Goal: Task Accomplishment & Management: Manage account settings

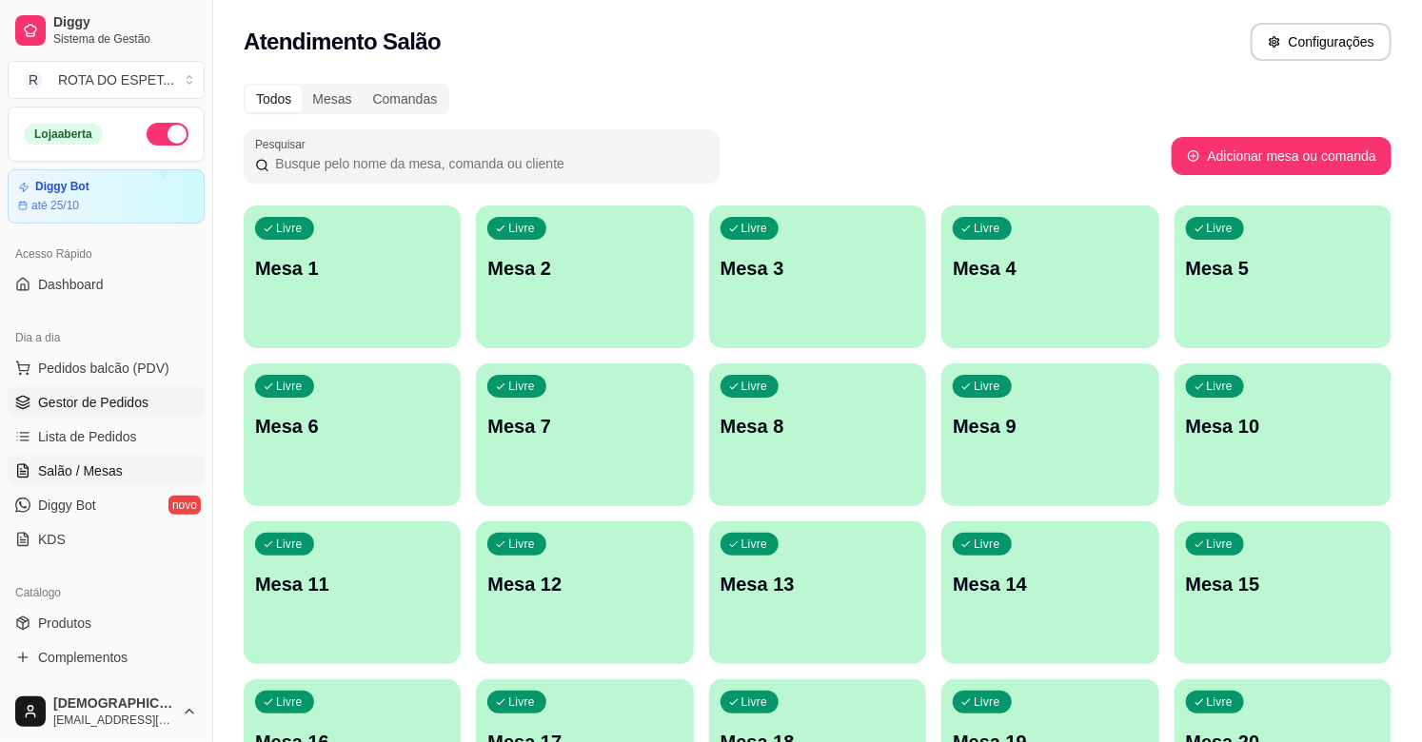
click at [105, 410] on span "Gestor de Pedidos" at bounding box center [93, 402] width 110 height 19
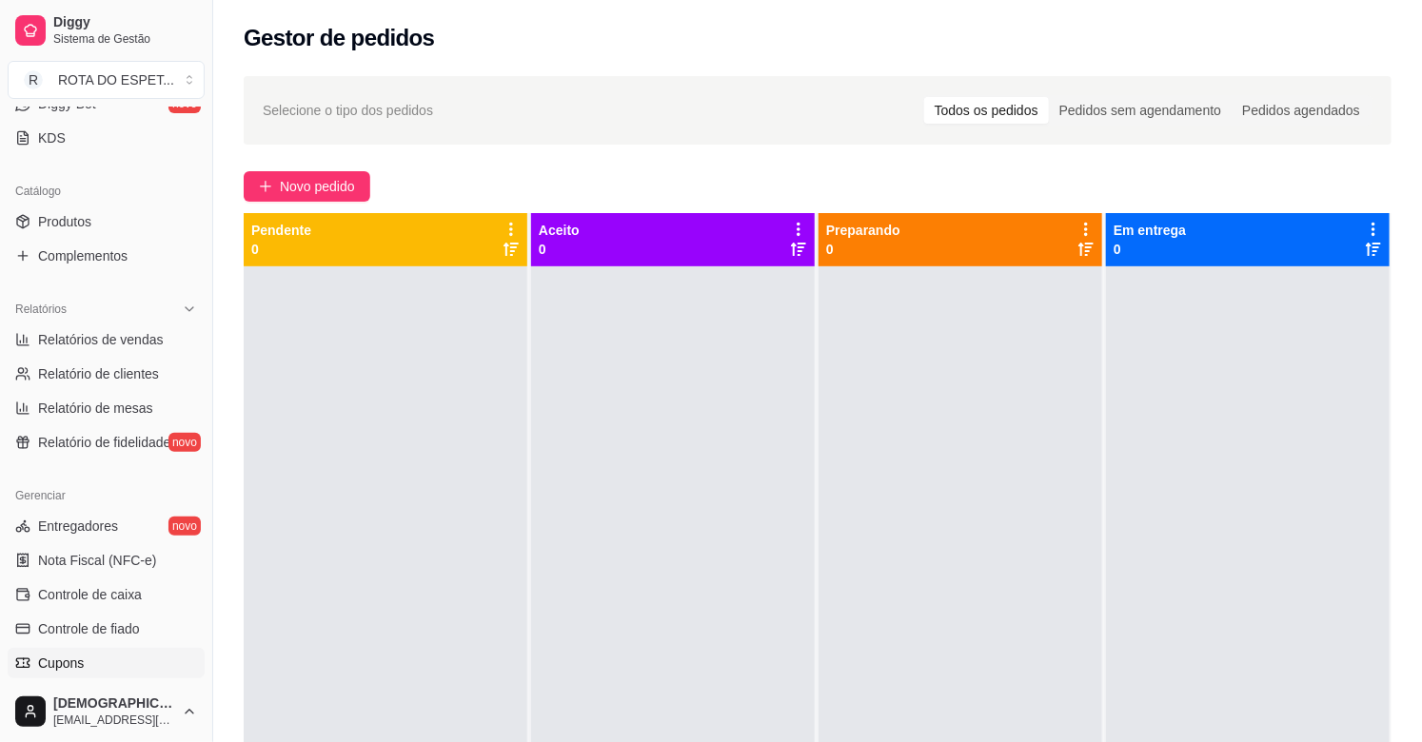
scroll to position [423, 0]
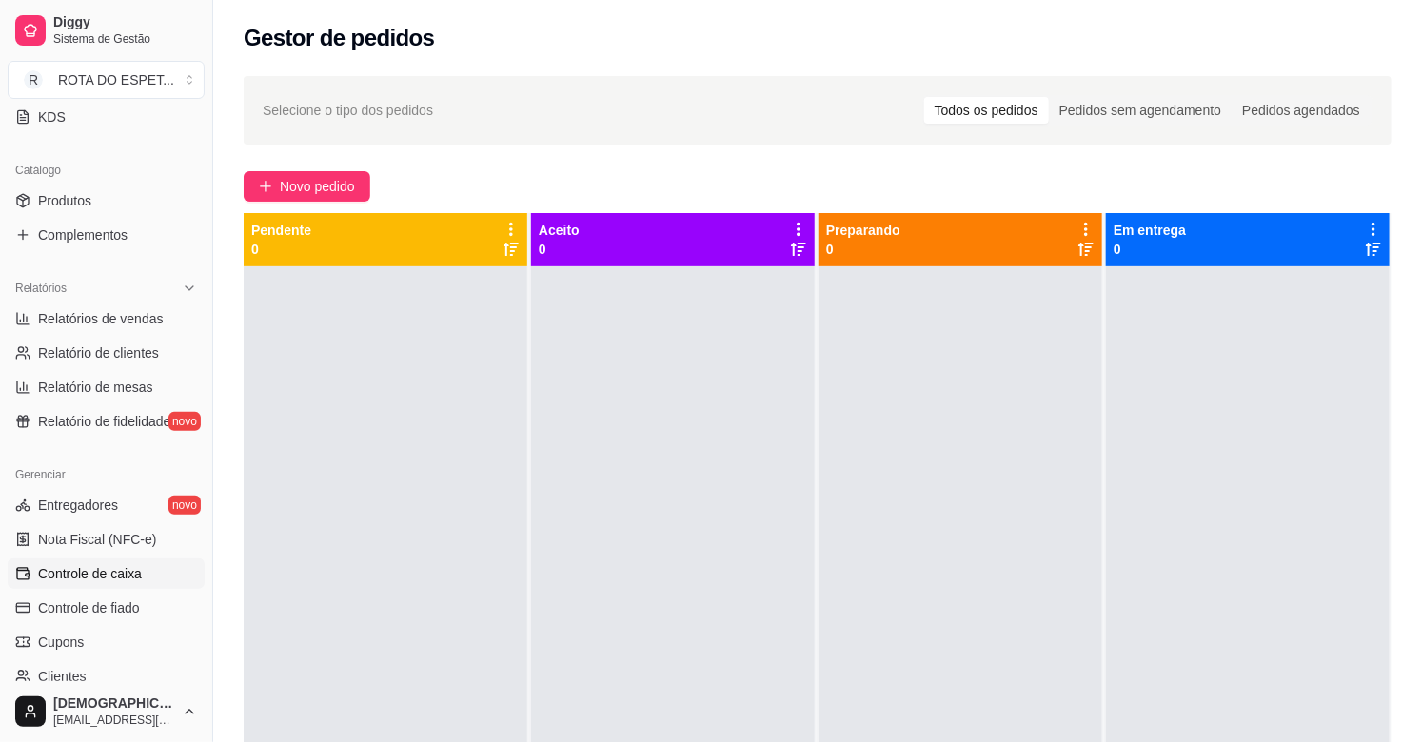
click at [118, 562] on link "Controle de caixa" at bounding box center [106, 574] width 197 height 30
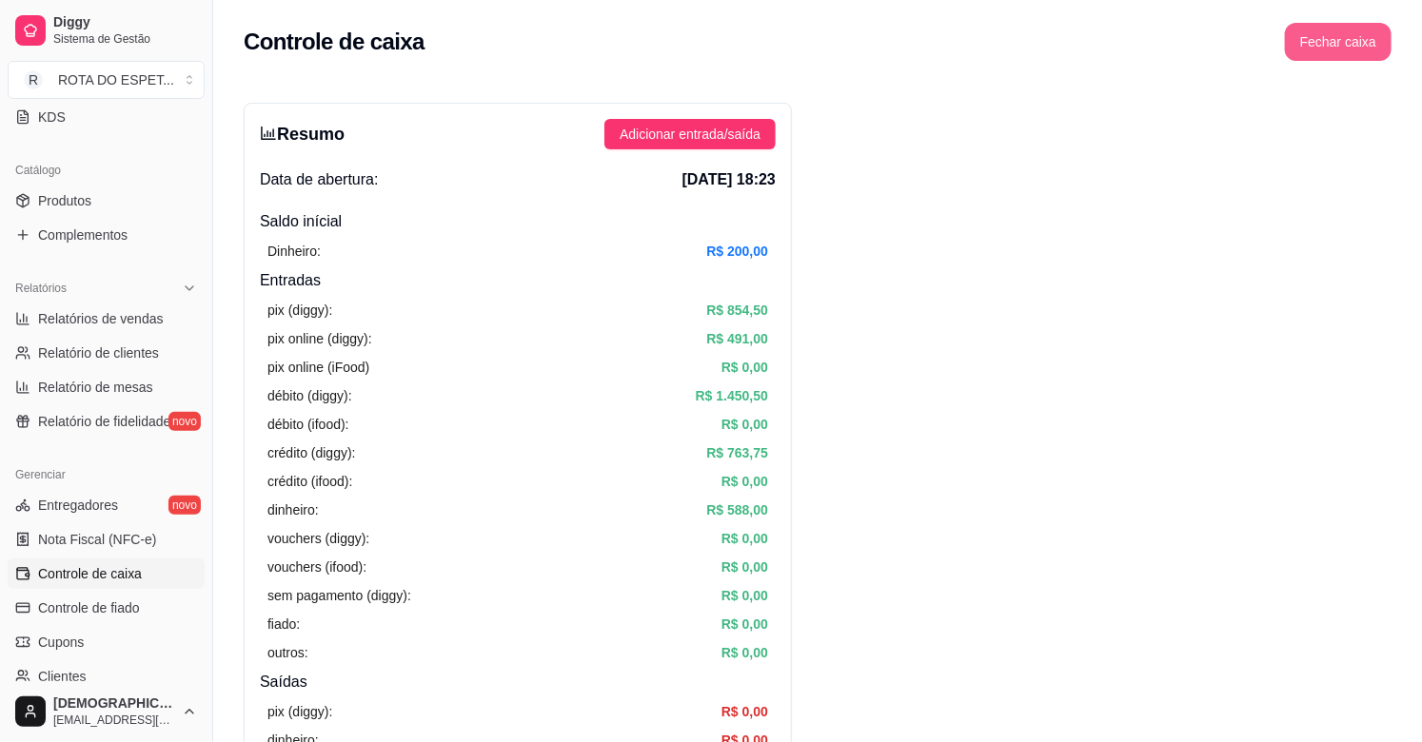
click at [1327, 30] on button "Fechar caixa" at bounding box center [1338, 42] width 107 height 38
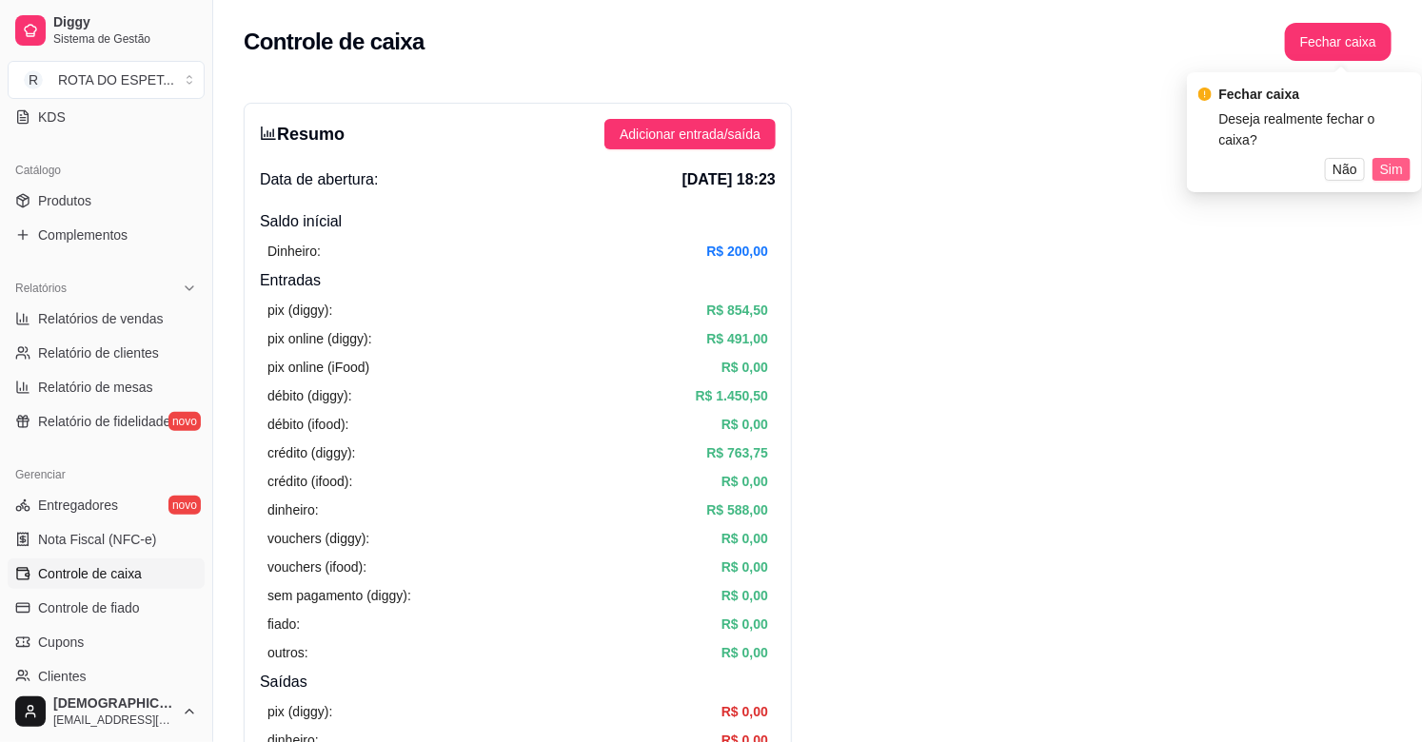
click at [1397, 159] on span "Sim" at bounding box center [1391, 169] width 23 height 21
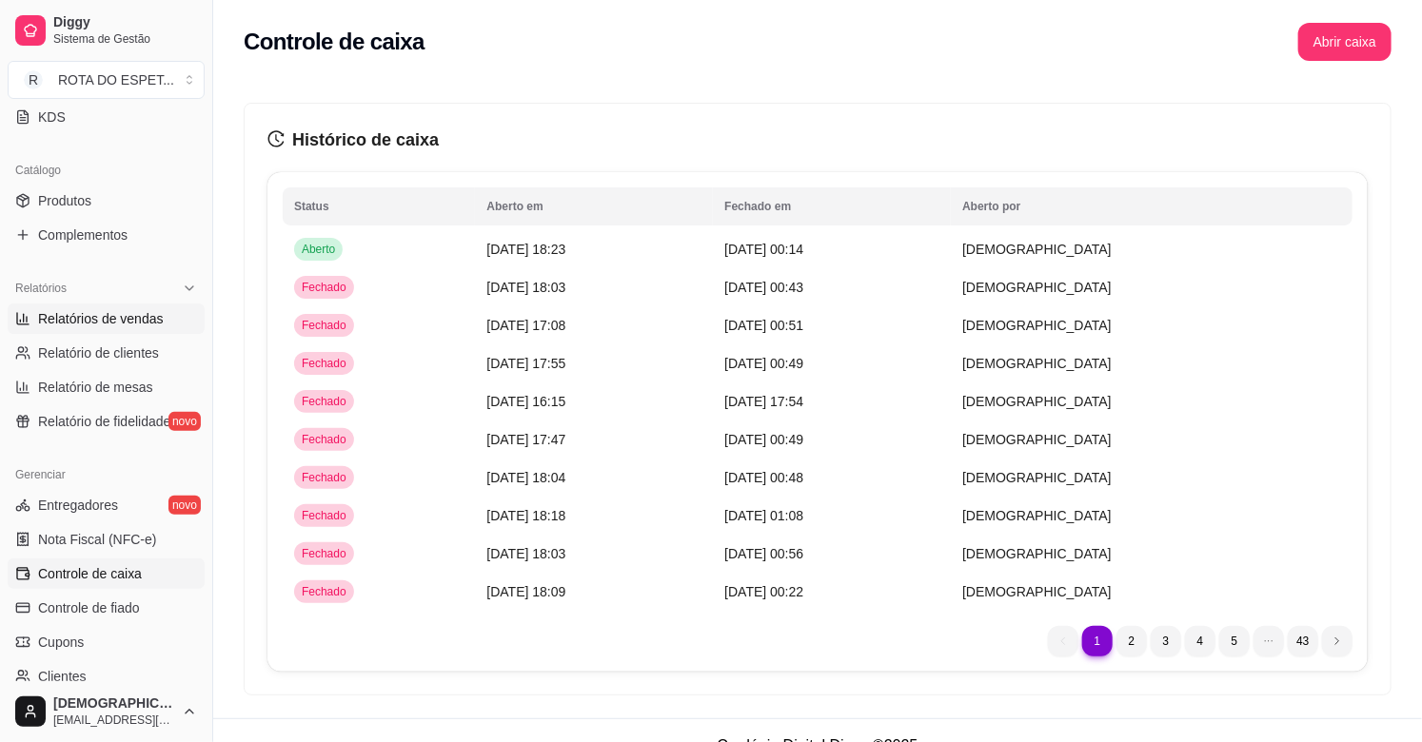
click at [76, 320] on span "Relatórios de vendas" at bounding box center [101, 318] width 126 height 19
select select "ALL"
select select "0"
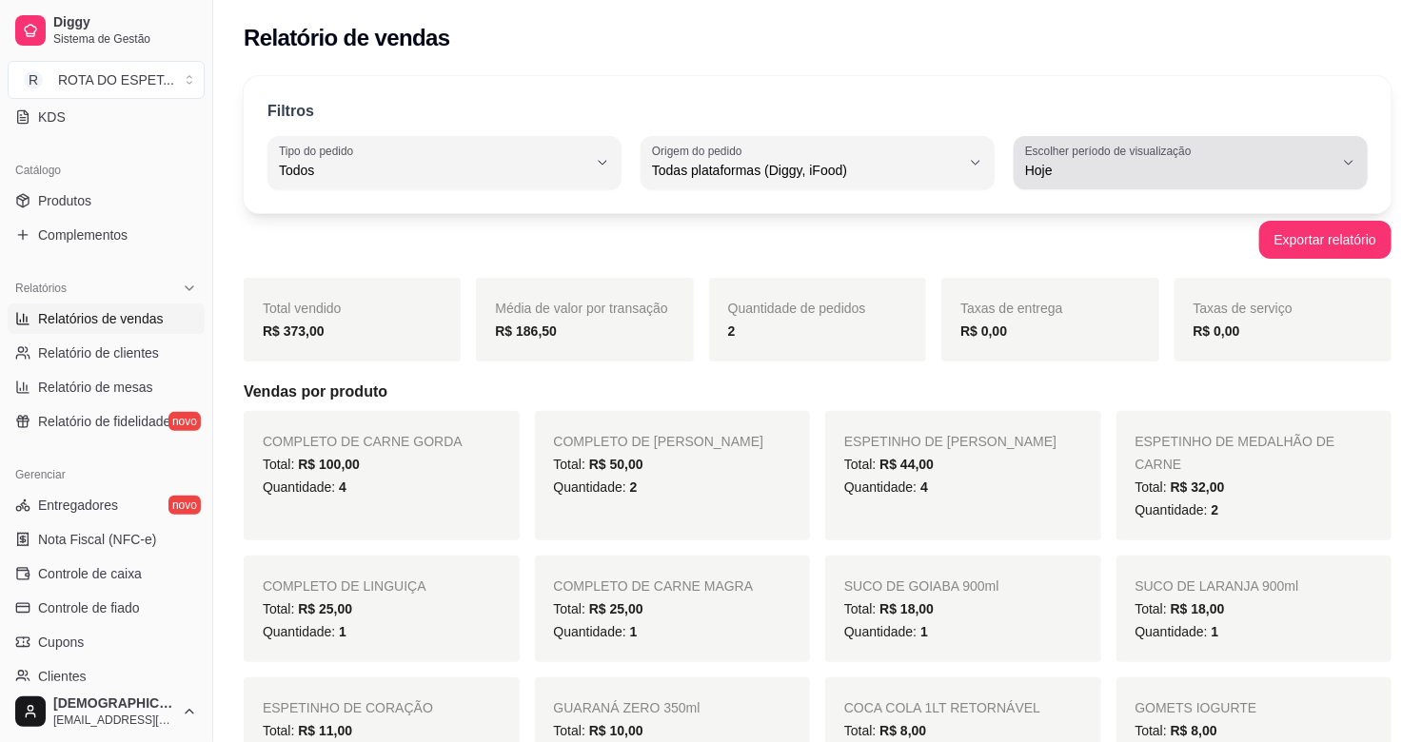
click at [1312, 168] on span "Hoje" at bounding box center [1179, 170] width 308 height 19
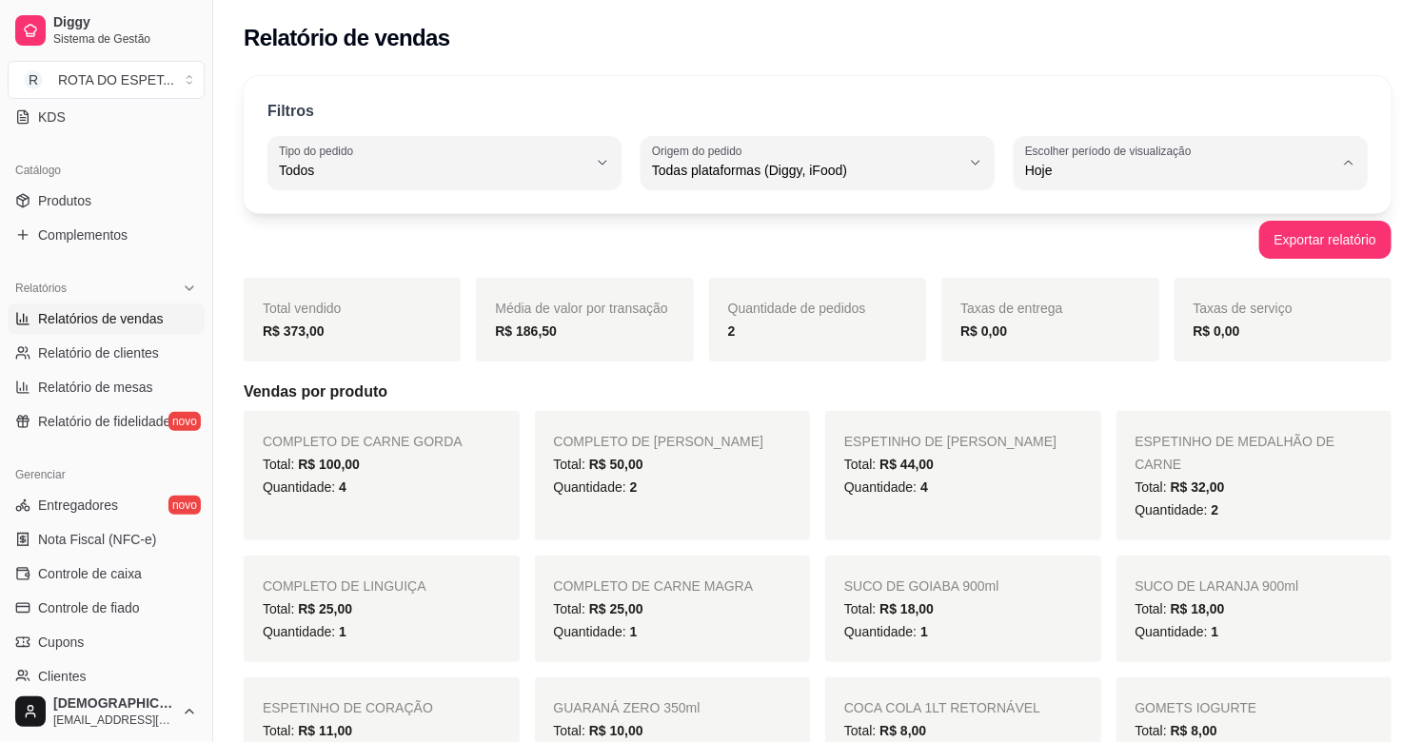
click at [1109, 251] on span "Ontem" at bounding box center [1182, 247] width 292 height 18
type input "1"
select select "1"
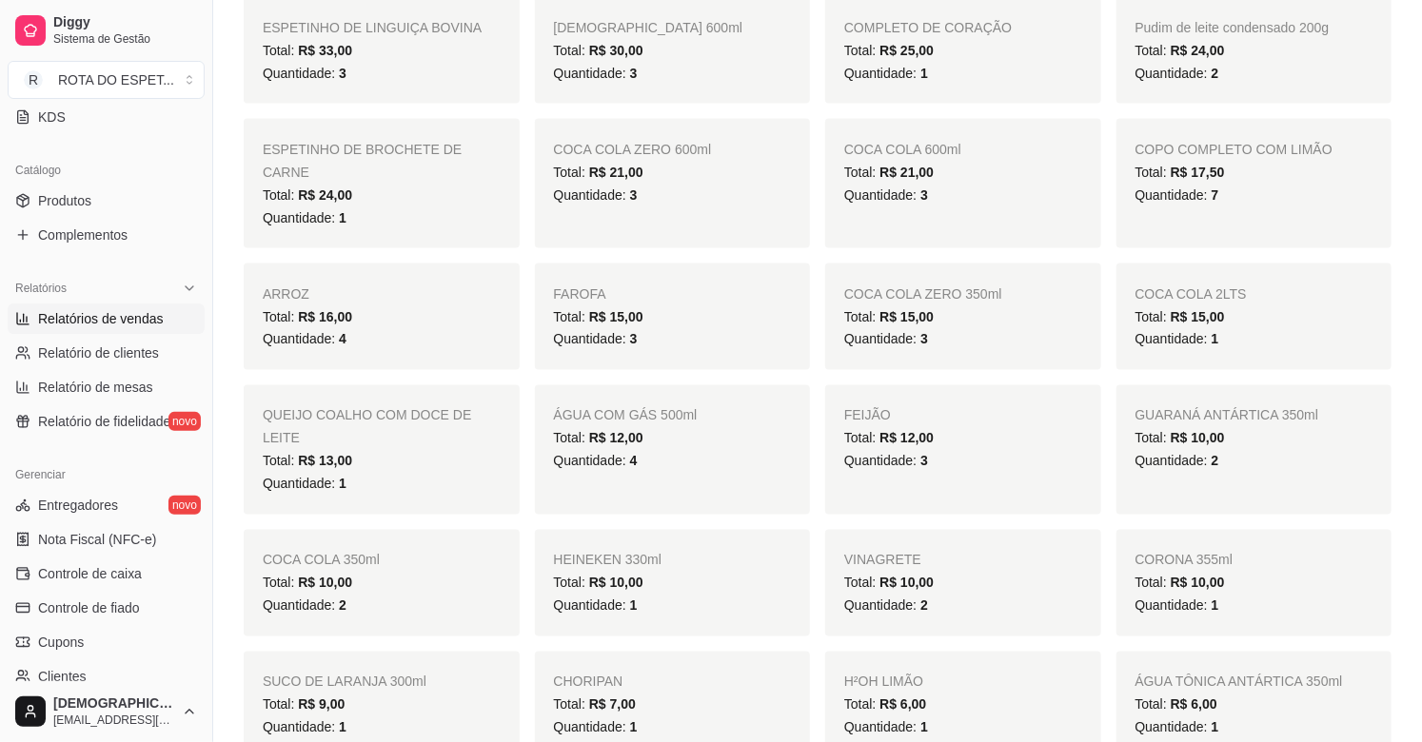
scroll to position [1374, 0]
